Goal: Book appointment/travel/reservation

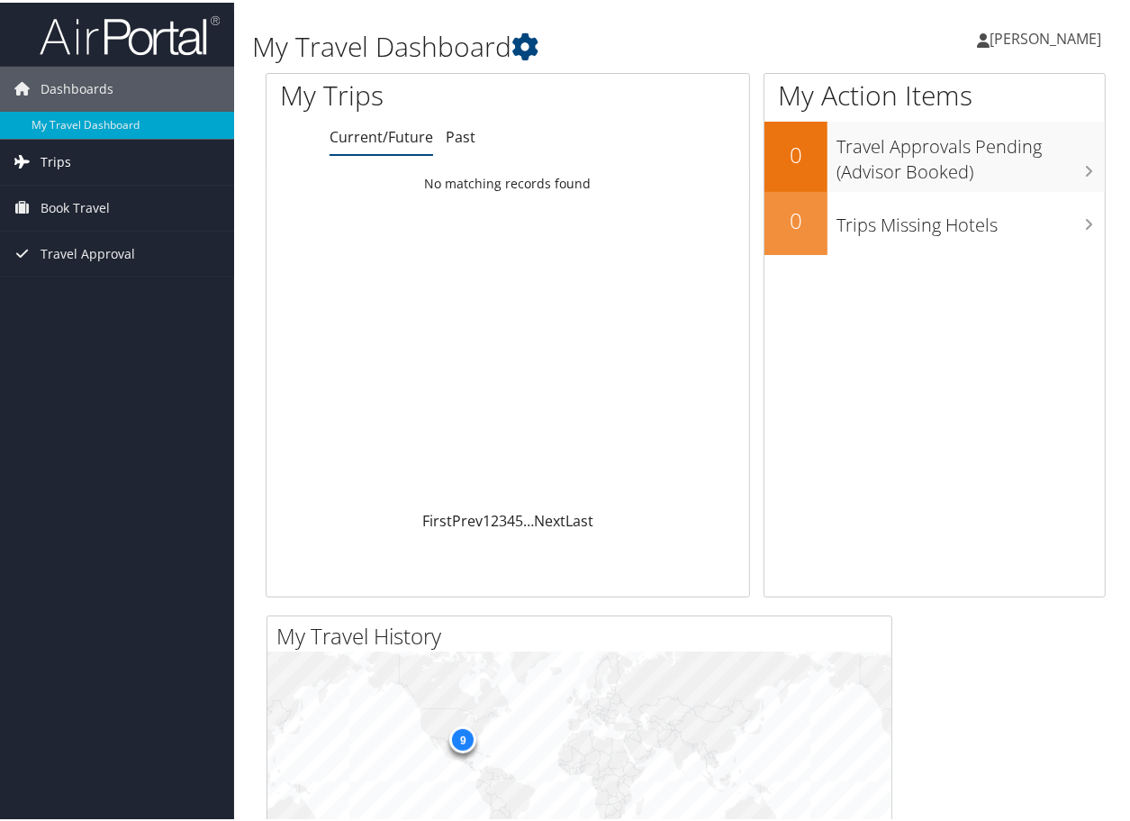
click at [64, 165] on span "Trips" at bounding box center [56, 159] width 31 height 45
click at [59, 291] on span "Book Travel" at bounding box center [75, 286] width 69 height 45
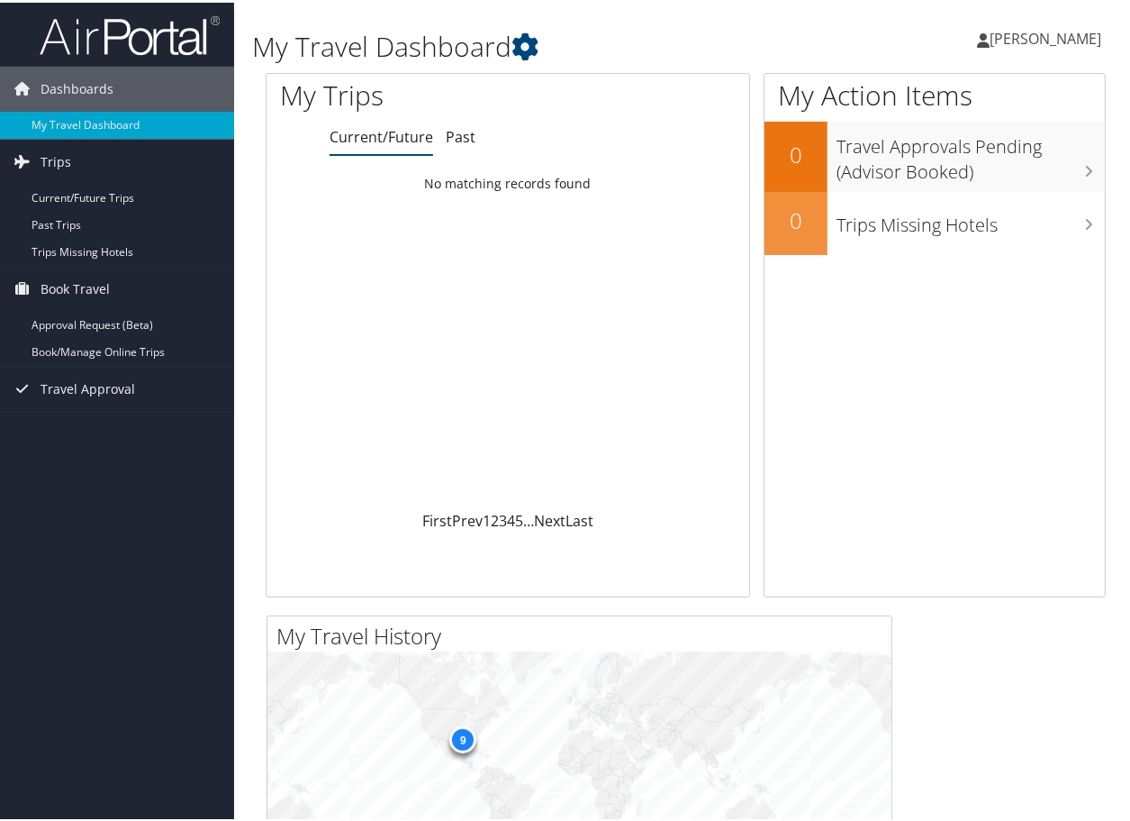
click at [522, 255] on div "Loading... No matching records found" at bounding box center [508, 336] width 483 height 342
click at [104, 199] on link "Current/Future Trips" at bounding box center [117, 195] width 234 height 27
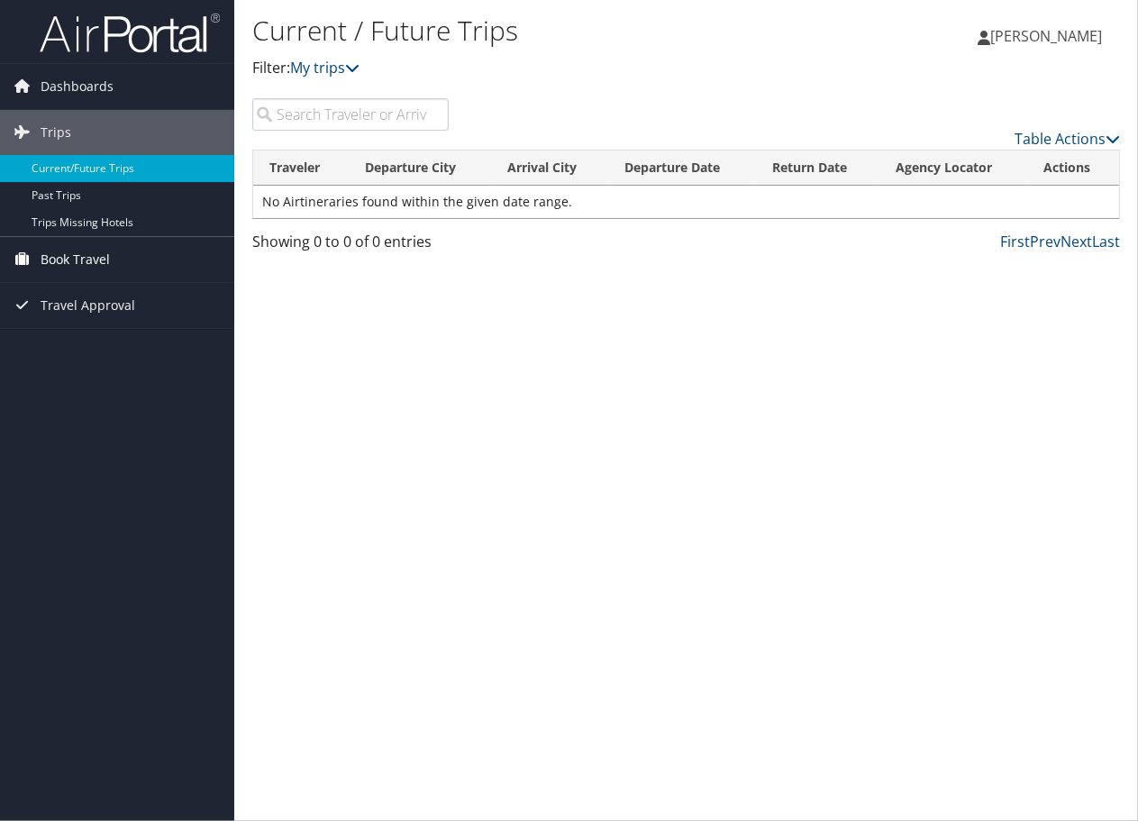
click at [73, 260] on span "Book Travel" at bounding box center [75, 259] width 69 height 45
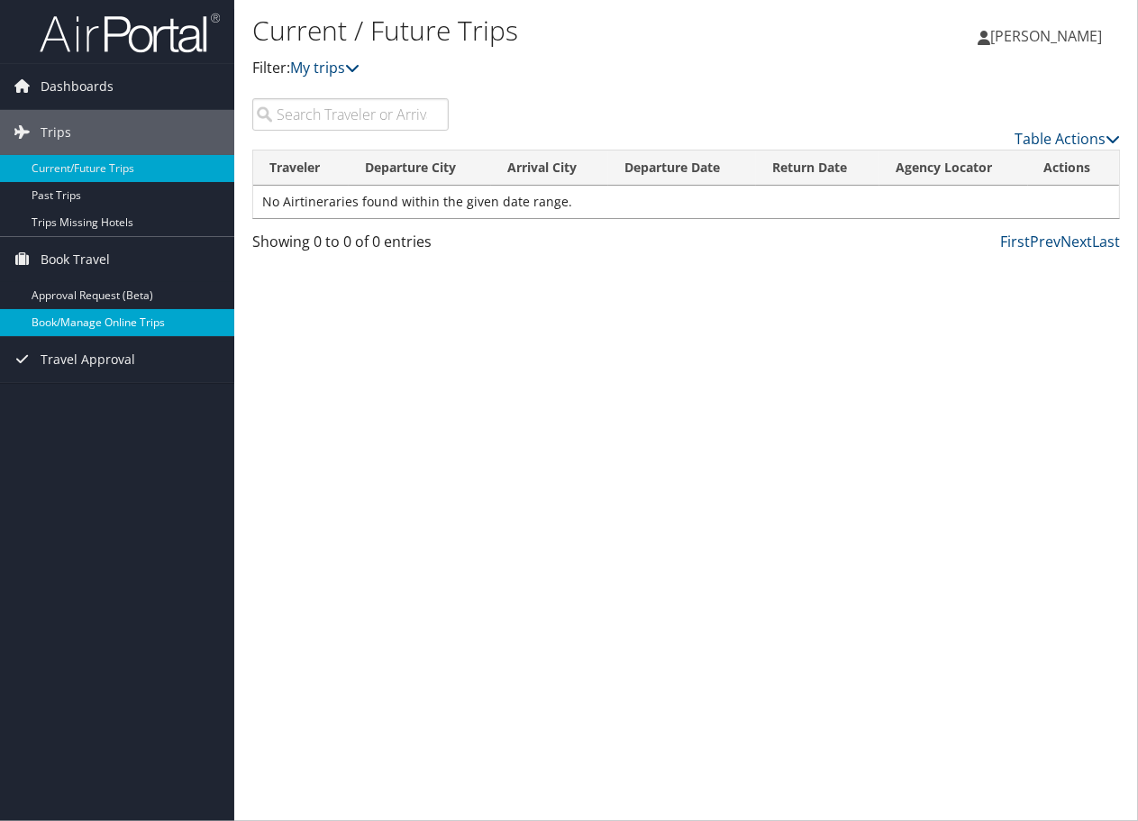
click at [71, 320] on link "Book/Manage Online Trips" at bounding box center [117, 322] width 234 height 27
